Goal: Transaction & Acquisition: Purchase product/service

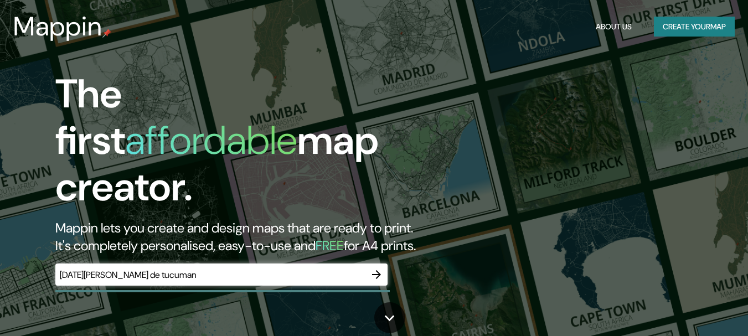
click at [325, 264] on div "[DATE][PERSON_NAME] de tucuman ​" at bounding box center [221, 275] width 332 height 22
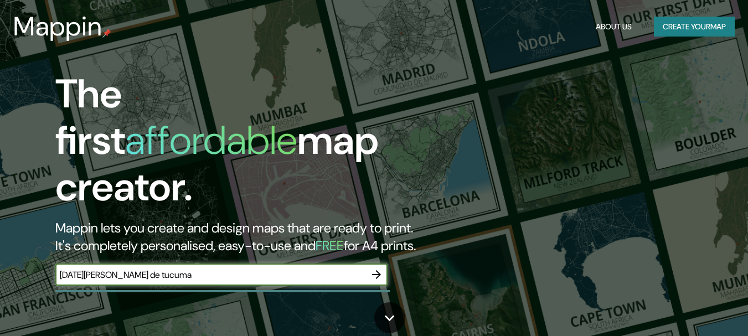
type input "[DATE][PERSON_NAME] de tucuman"
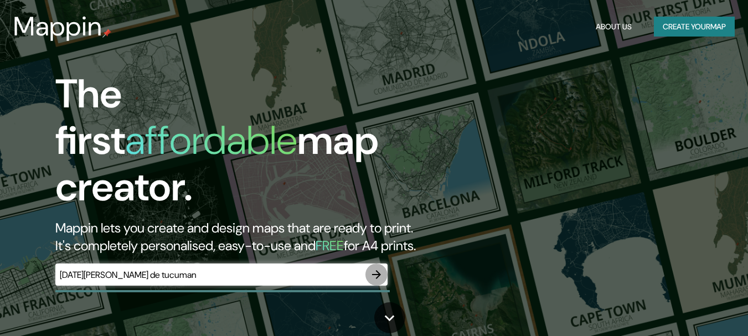
click at [373, 268] on icon "button" at bounding box center [376, 274] width 13 height 13
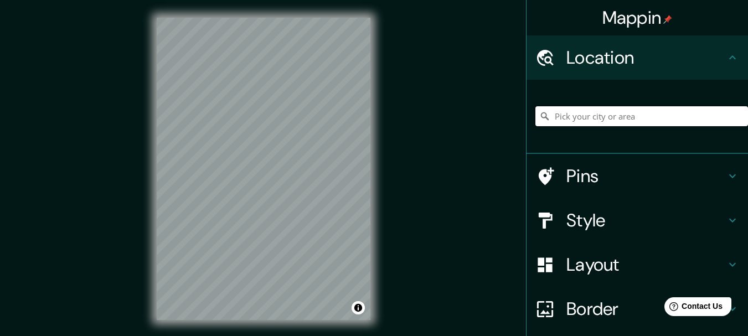
click at [582, 123] on input "Pick your city or area" at bounding box center [641, 116] width 213 height 20
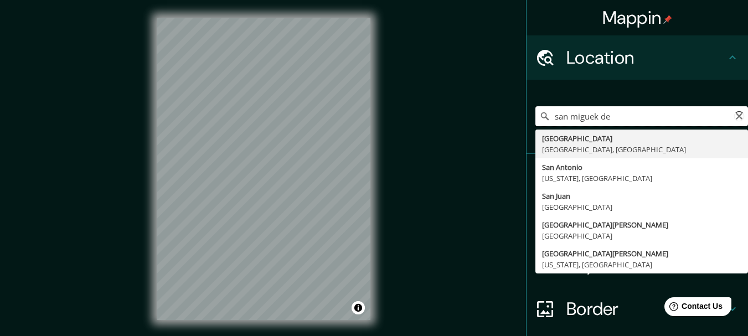
click at [591, 117] on input "san miguek de" at bounding box center [641, 116] width 213 height 20
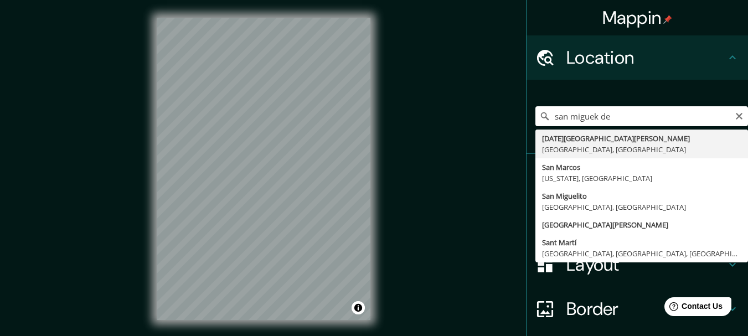
drag, startPoint x: 620, startPoint y: 130, endPoint x: 626, endPoint y: 132, distance: 6.0
type input "[DATE][GEOGRAPHIC_DATA][PERSON_NAME], [GEOGRAPHIC_DATA], [GEOGRAPHIC_DATA]"
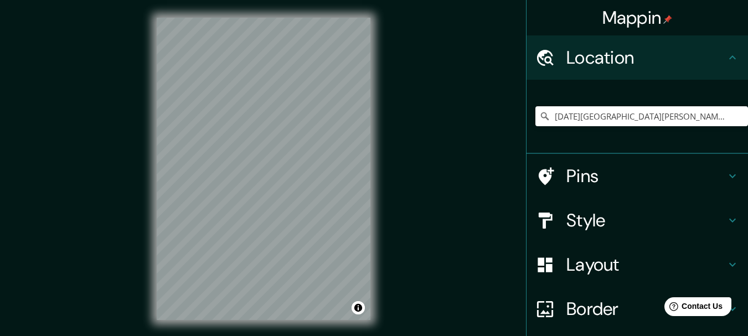
click at [726, 172] on icon at bounding box center [732, 175] width 13 height 13
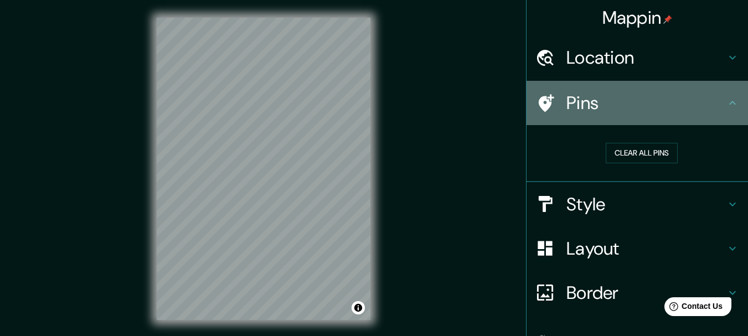
drag, startPoint x: 724, startPoint y: 101, endPoint x: 729, endPoint y: 123, distance: 22.7
click at [726, 104] on icon at bounding box center [732, 102] width 13 height 13
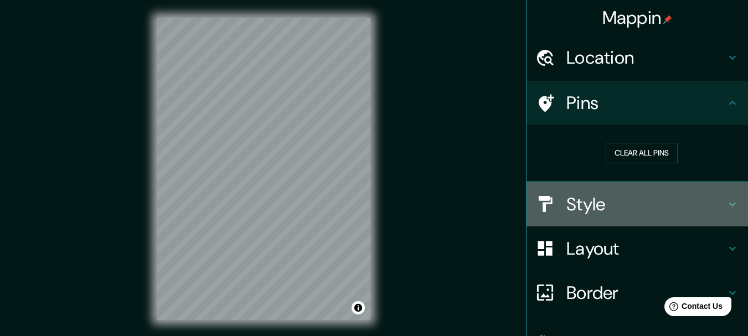
click at [726, 208] on icon at bounding box center [732, 204] width 13 height 13
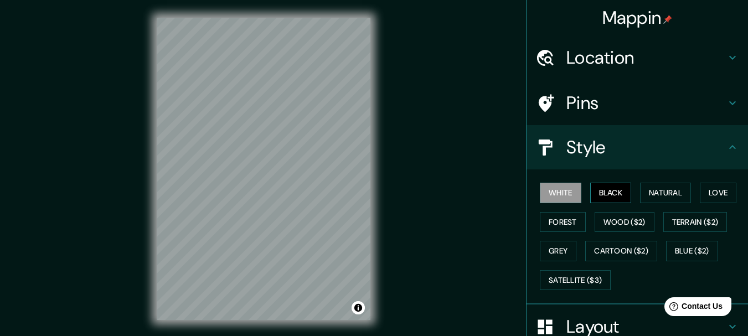
click at [599, 187] on button "Black" at bounding box center [611, 193] width 42 height 20
click at [556, 194] on button "White" at bounding box center [561, 193] width 42 height 20
click at [601, 192] on button "Black" at bounding box center [611, 193] width 42 height 20
click at [551, 190] on button "White" at bounding box center [561, 193] width 42 height 20
click at [610, 187] on button "Black" at bounding box center [611, 193] width 42 height 20
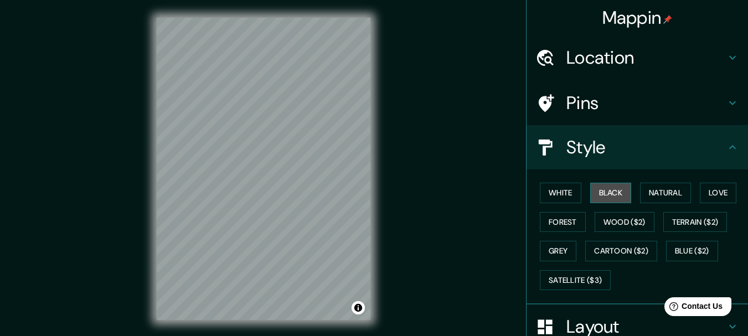
click at [600, 187] on button "Black" at bounding box center [611, 193] width 42 height 20
click at [566, 190] on button "White" at bounding box center [561, 193] width 42 height 20
click at [600, 193] on button "Black" at bounding box center [611, 193] width 42 height 20
click at [381, 55] on div "© Mapbox © OpenStreetMap Improve this map" at bounding box center [263, 169] width 249 height 338
click at [228, 333] on div "© Mapbox © OpenStreetMap Improve this map" at bounding box center [263, 169] width 249 height 338
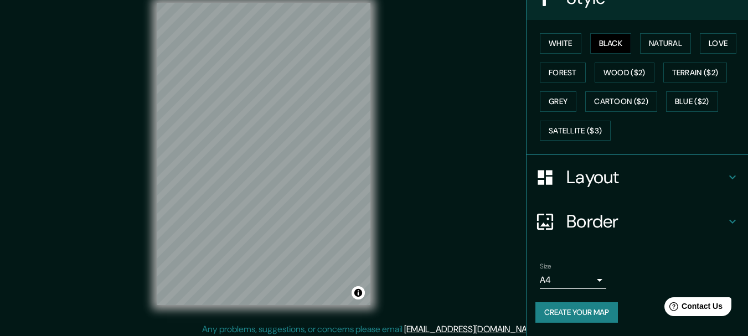
scroll to position [19, 0]
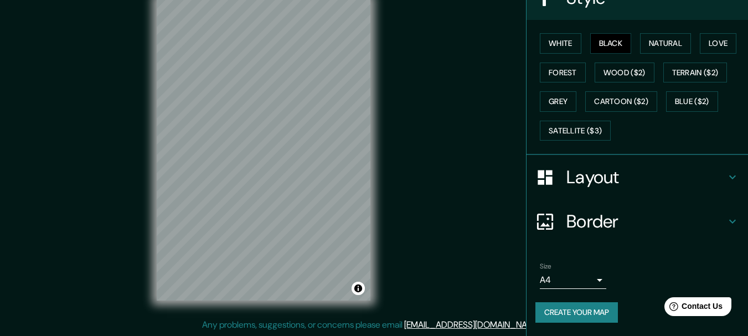
click at [592, 276] on body "Mappin Location [DATE][GEOGRAPHIC_DATA][PERSON_NAME], [GEOGRAPHIC_DATA], [GEOGR…" at bounding box center [374, 149] width 748 height 336
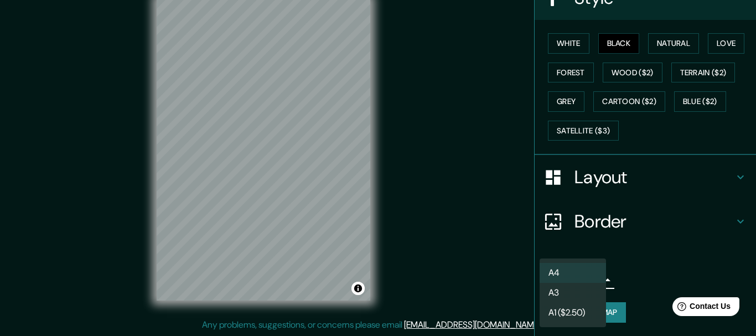
click at [625, 267] on div at bounding box center [378, 168] width 756 height 336
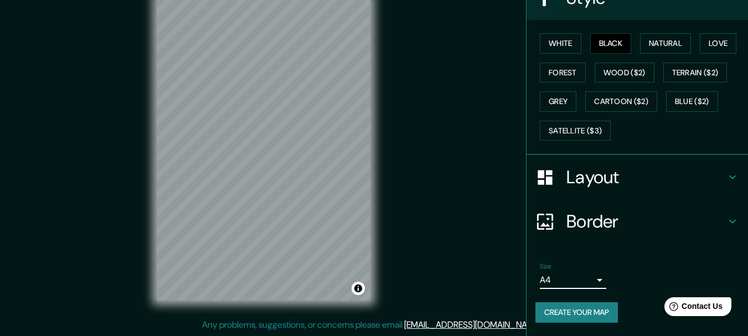
click at [593, 222] on h4 "Border" at bounding box center [645, 221] width 159 height 22
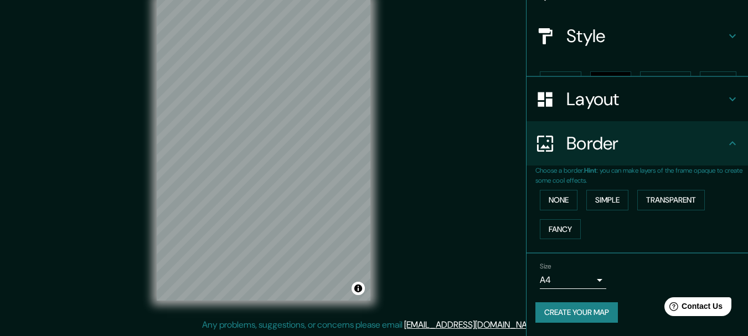
scroll to position [92, 0]
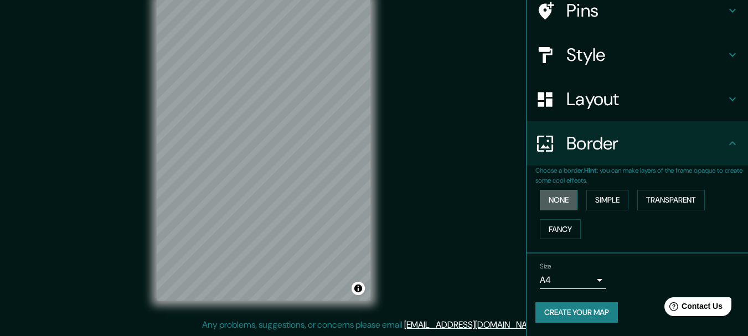
click at [561, 199] on button "None" at bounding box center [559, 200] width 38 height 20
click at [594, 205] on button "Simple" at bounding box center [607, 200] width 42 height 20
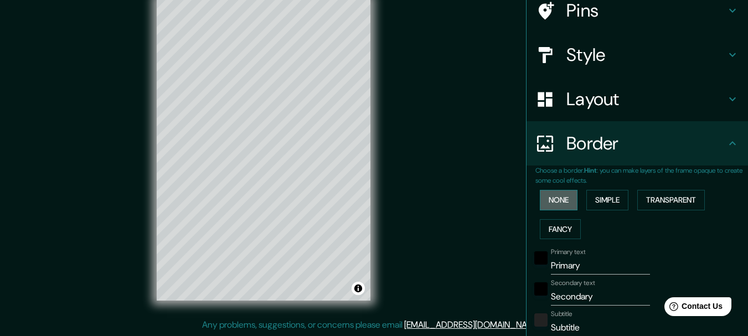
click at [565, 200] on button "None" at bounding box center [559, 200] width 38 height 20
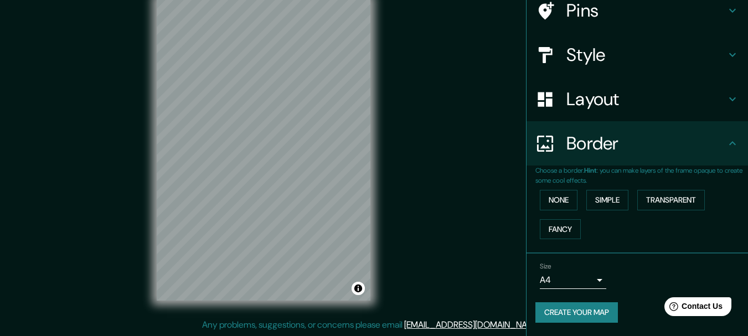
click at [597, 143] on h4 "Border" at bounding box center [645, 143] width 159 height 22
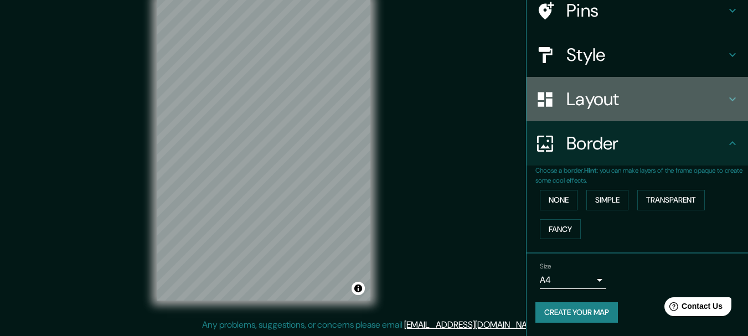
click at [603, 97] on h4 "Layout" at bounding box center [645, 99] width 159 height 22
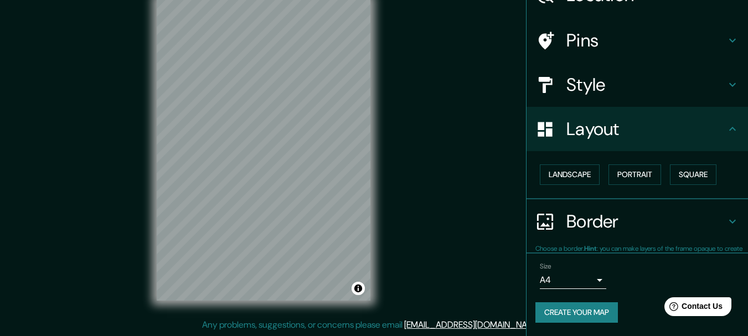
scroll to position [62, 0]
click at [571, 174] on button "Landscape" at bounding box center [570, 175] width 60 height 20
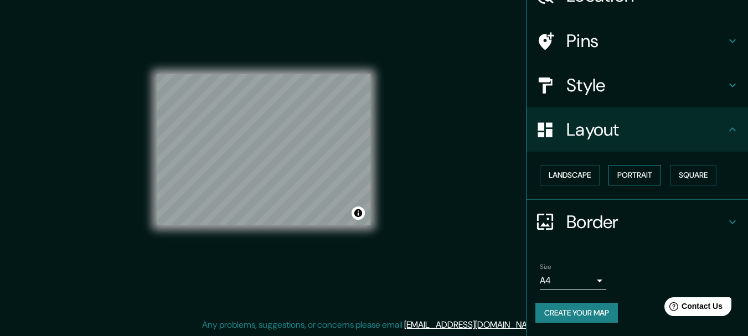
drag, startPoint x: 633, startPoint y: 163, endPoint x: 633, endPoint y: 169, distance: 6.1
click at [633, 164] on div "Landscape [GEOGRAPHIC_DATA]" at bounding box center [641, 175] width 213 height 29
click at [632, 172] on button "Portrait" at bounding box center [634, 175] width 53 height 20
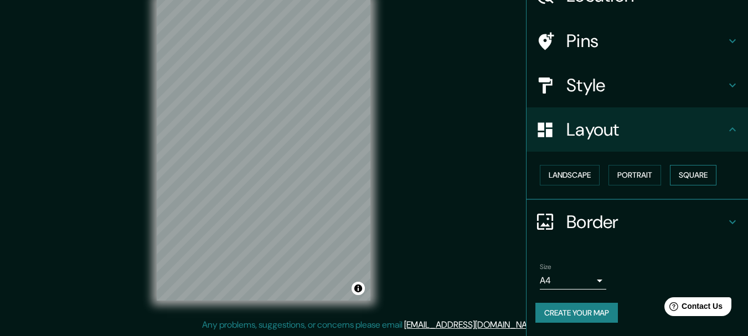
click at [683, 172] on button "Square" at bounding box center [693, 175] width 47 height 20
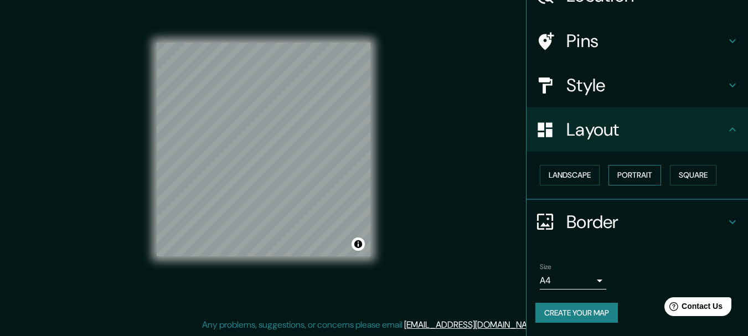
click at [643, 173] on button "Portrait" at bounding box center [634, 175] width 53 height 20
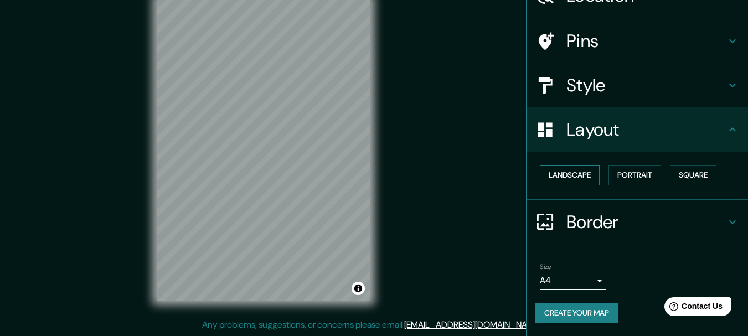
click at [569, 174] on button "Landscape" at bounding box center [570, 175] width 60 height 20
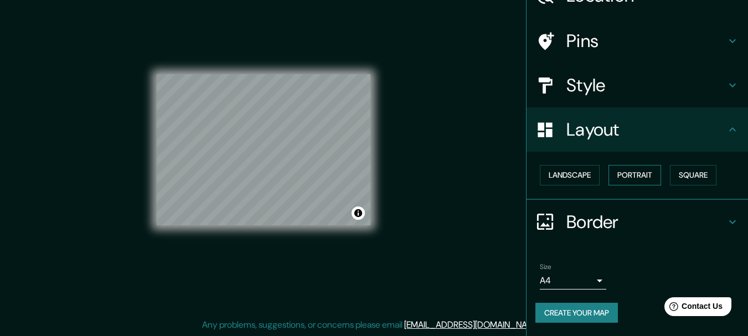
click at [617, 174] on button "Portrait" at bounding box center [634, 175] width 53 height 20
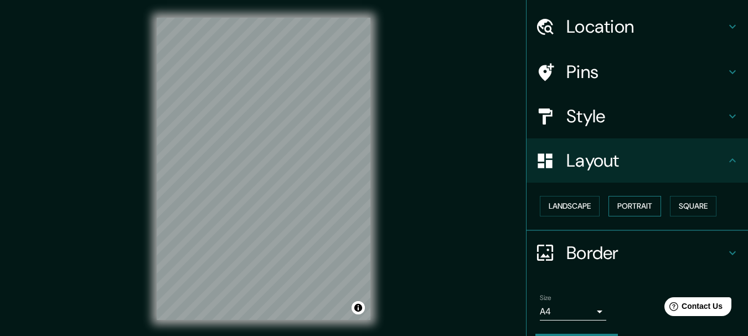
scroll to position [0, 0]
